Goal: Task Accomplishment & Management: Use online tool/utility

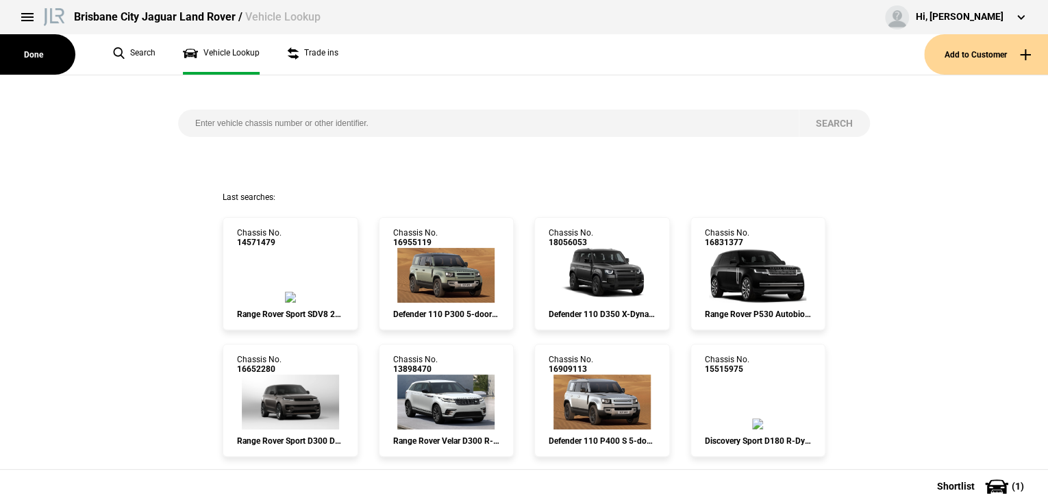
click at [36, 52] on button "Done" at bounding box center [37, 54] width 75 height 40
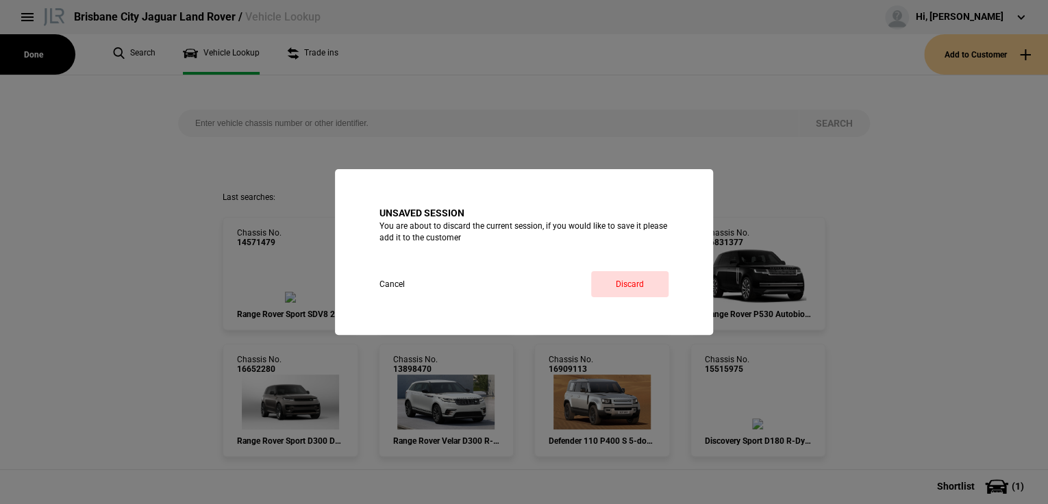
click at [397, 286] on button "Cancel" at bounding box center [404, 284] width 50 height 26
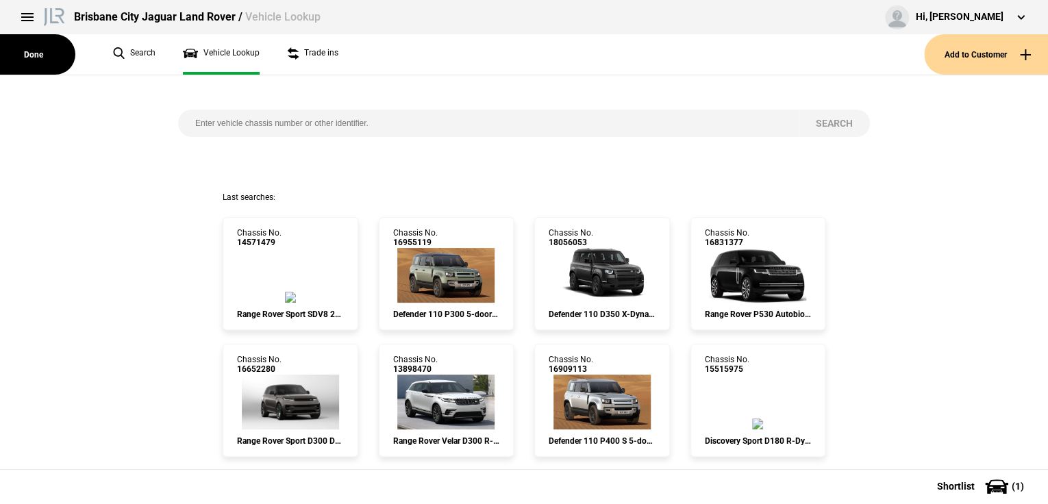
click at [203, 123] on input "search" at bounding box center [488, 123] width 620 height 27
paste input "[US_VEHICLE_IDENTIFICATION_NUMBER]"
type input "[US_VEHICLE_IDENTIFICATION_NUMBER]"
click at [827, 123] on button "Search" at bounding box center [834, 123] width 71 height 27
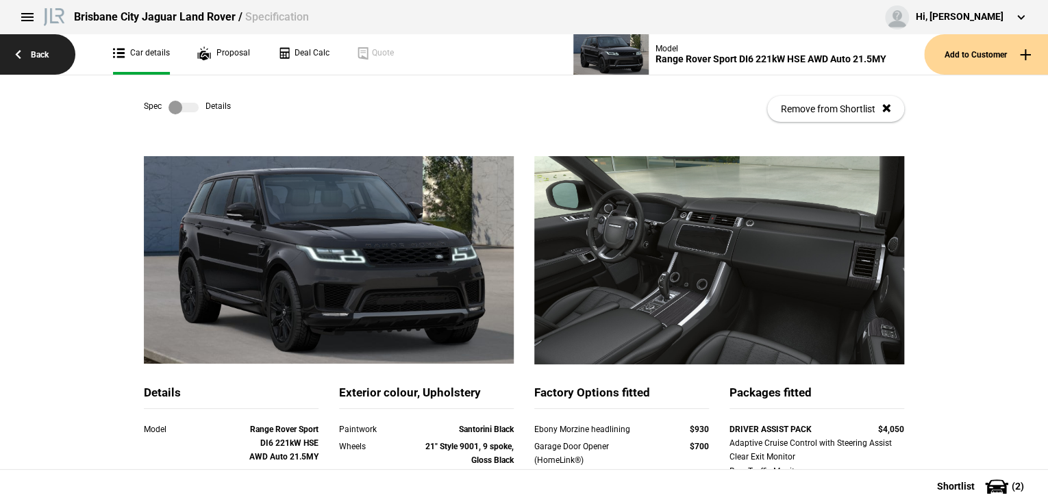
click at [34, 52] on link "Back" at bounding box center [37, 54] width 75 height 40
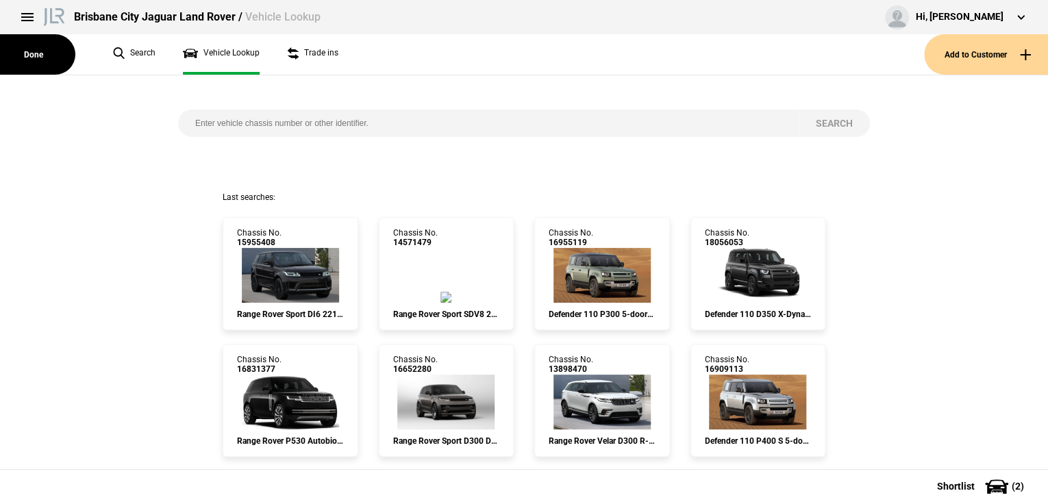
click at [203, 134] on input "search" at bounding box center [488, 123] width 620 height 27
paste input "[US_VEHICLE_IDENTIFICATION_NUMBER]"
click at [822, 115] on button "Search" at bounding box center [834, 123] width 71 height 27
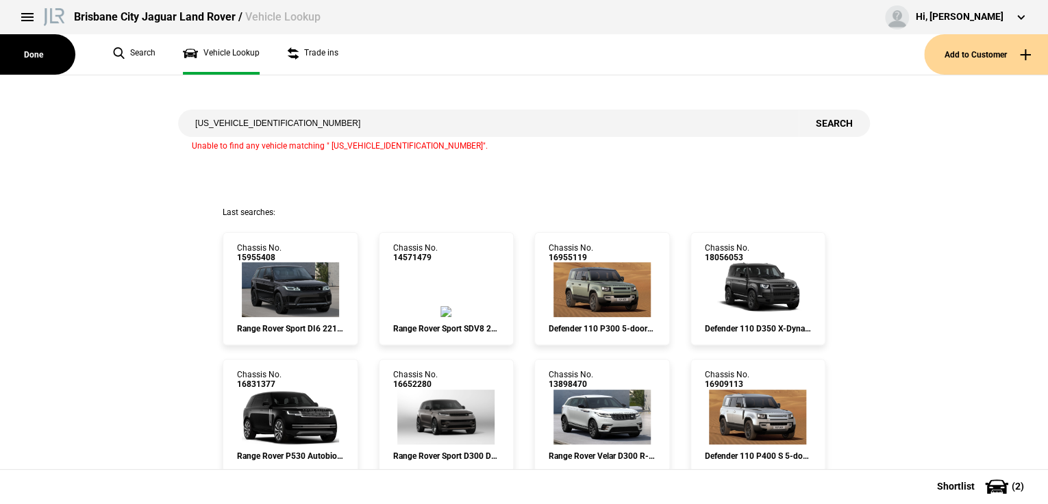
drag, startPoint x: 303, startPoint y: 120, endPoint x: 178, endPoint y: 123, distance: 125.4
click at [178, 123] on input "[US_VEHICLE_IDENTIFICATION_NUMBER]" at bounding box center [488, 123] width 620 height 27
paste input "[US_VEHICLE_IDENTIFICATION_NUMBER]"
click at [833, 121] on button "Search" at bounding box center [834, 123] width 71 height 27
click at [828, 118] on button "Search" at bounding box center [834, 123] width 71 height 27
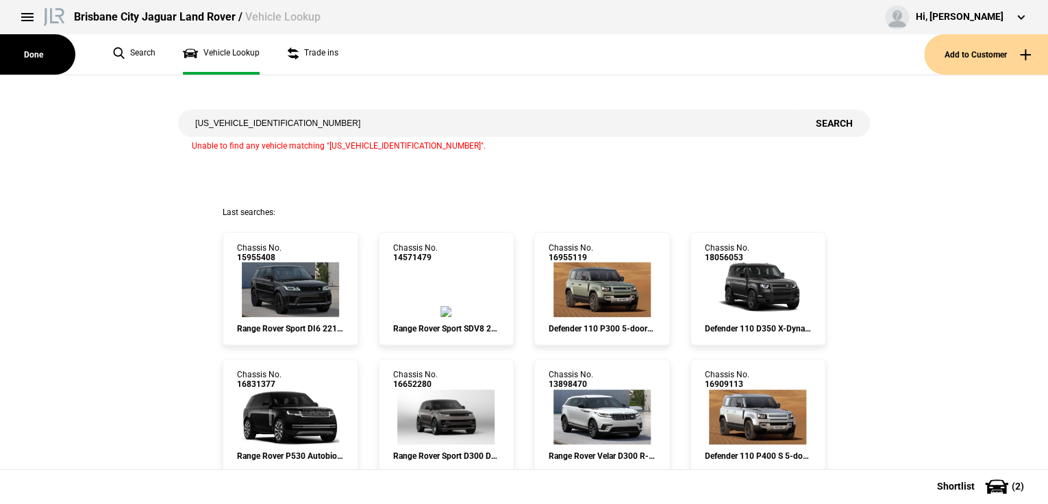
drag, startPoint x: 243, startPoint y: 127, endPoint x: 149, endPoint y: 130, distance: 93.9
click at [149, 130] on div "[US_VEHICLE_IDENTIFICATION_NUMBER] Search Unable to find any vehicle matching "…" at bounding box center [524, 140] width 1068 height 131
click at [819, 122] on button "Search" at bounding box center [834, 123] width 71 height 27
click at [203, 124] on input "JA695933" at bounding box center [488, 123] width 620 height 27
click at [822, 119] on button "Search" at bounding box center [834, 123] width 71 height 27
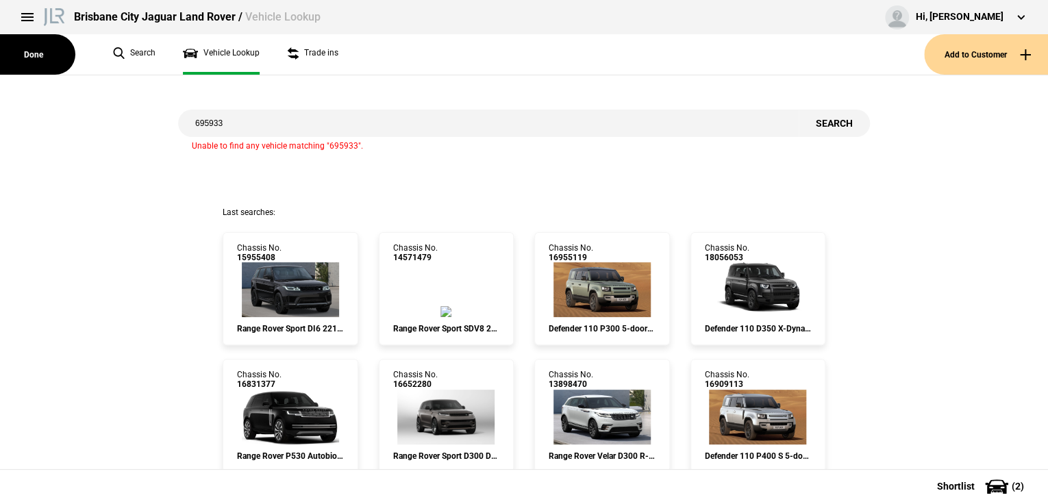
drag, startPoint x: 271, startPoint y: 128, endPoint x: 173, endPoint y: 118, distance: 98.4
click at [173, 118] on div "695933 Search Unable to find any vehicle matching "695933"." at bounding box center [524, 140] width 712 height 131
paste input "[US_VEHICLE_IDENTIFICATION_NUMBER]"
click at [835, 118] on button "Search" at bounding box center [834, 123] width 71 height 27
drag, startPoint x: 244, startPoint y: 125, endPoint x: 141, endPoint y: 125, distance: 103.4
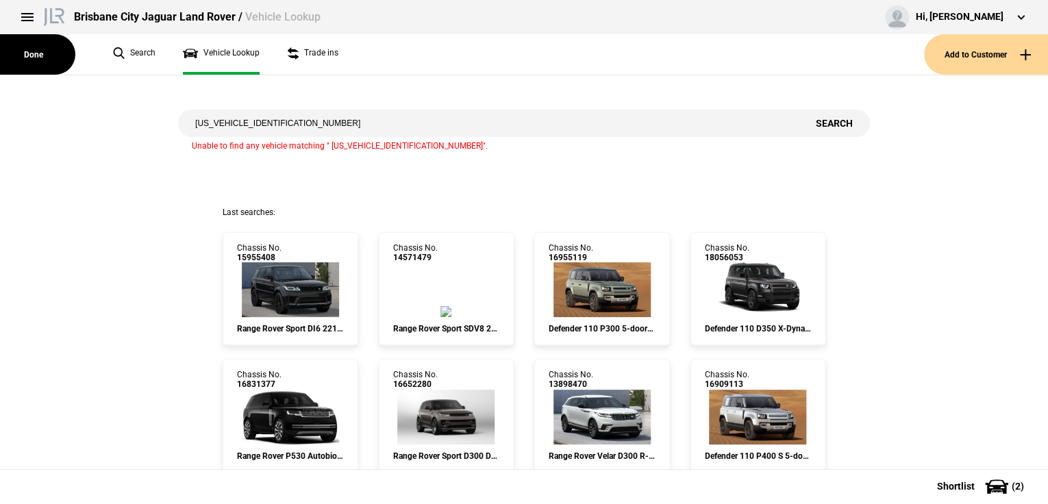
click at [141, 125] on div "[US_VEHICLE_IDENTIFICATION_NUMBER] Search Unable to find any vehicle matching "…" at bounding box center [524, 140] width 1068 height 131
click at [823, 121] on button "Search" at bounding box center [834, 123] width 71 height 27
drag, startPoint x: 205, startPoint y: 123, endPoint x: 175, endPoint y: 121, distance: 30.2
click at [175, 121] on div "JA192880 Search Unable to find any vehicle matching "JA192880"." at bounding box center [524, 140] width 712 height 131
type input "192880"
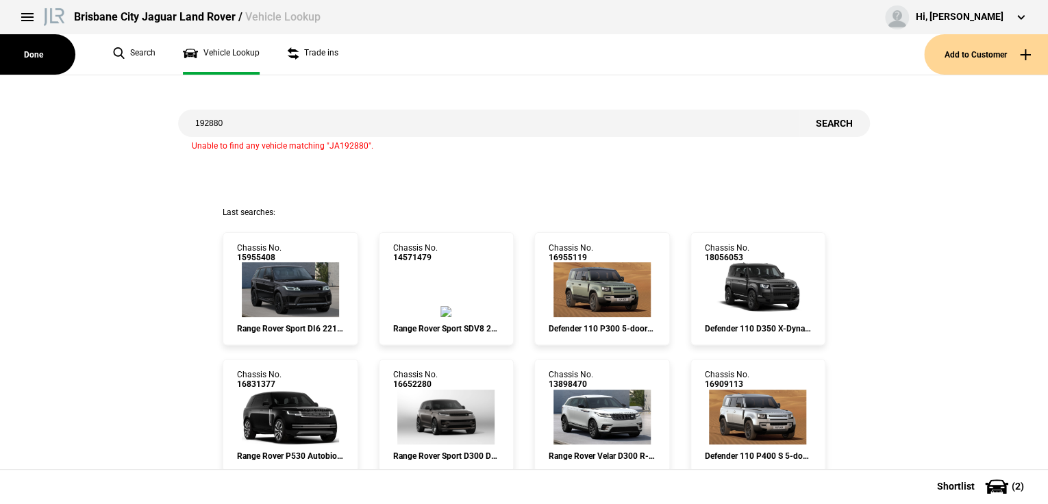
click at [830, 118] on button "Search" at bounding box center [834, 123] width 71 height 27
